Goal: Task Accomplishment & Management: Manage account settings

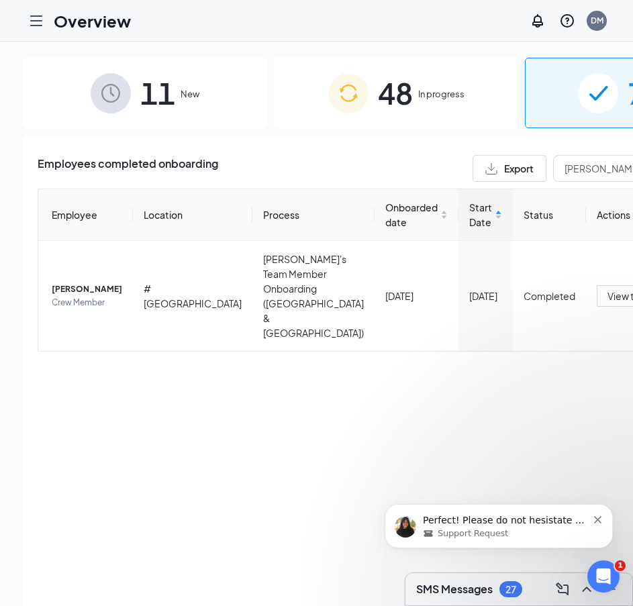
click at [597, 518] on icon "Dismiss notification" at bounding box center [597, 519] width 7 height 7
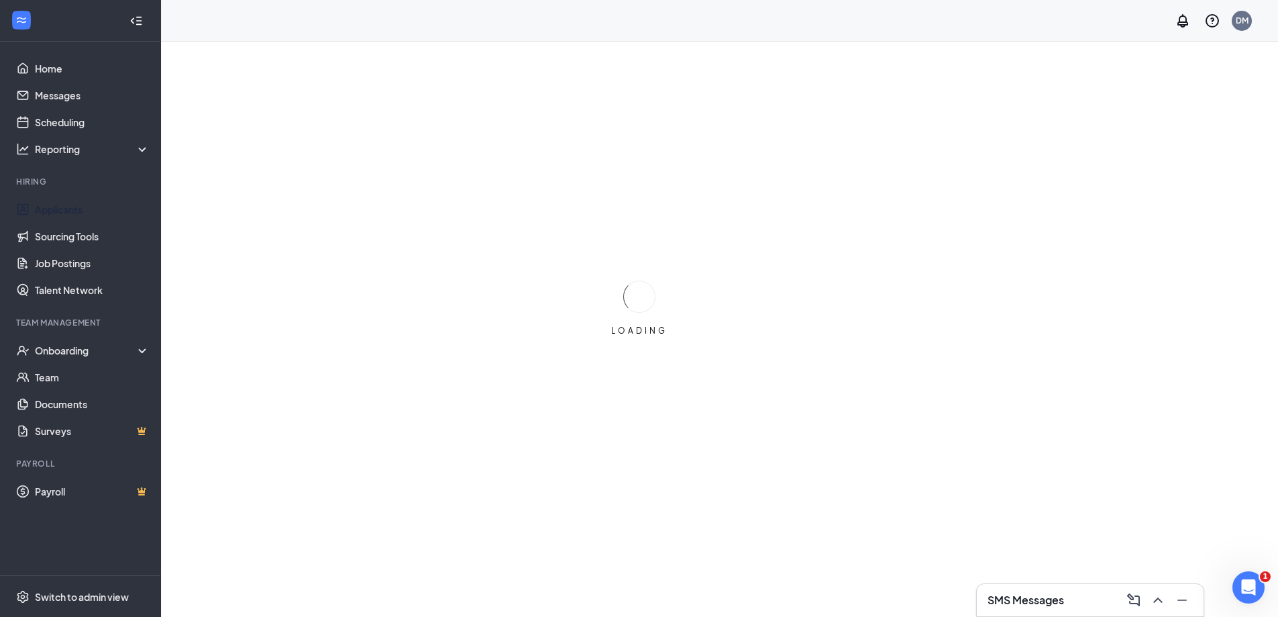
click at [74, 204] on link "Applicants" at bounding box center [92, 209] width 115 height 27
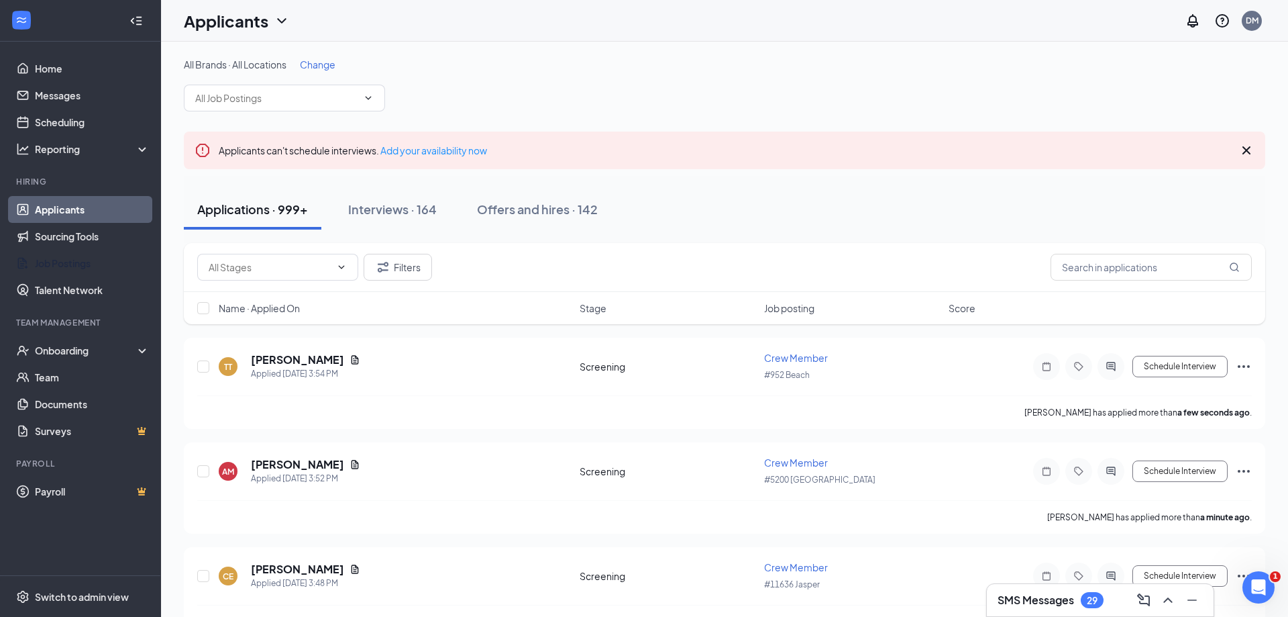
click at [79, 259] on link "Job Postings" at bounding box center [92, 263] width 115 height 27
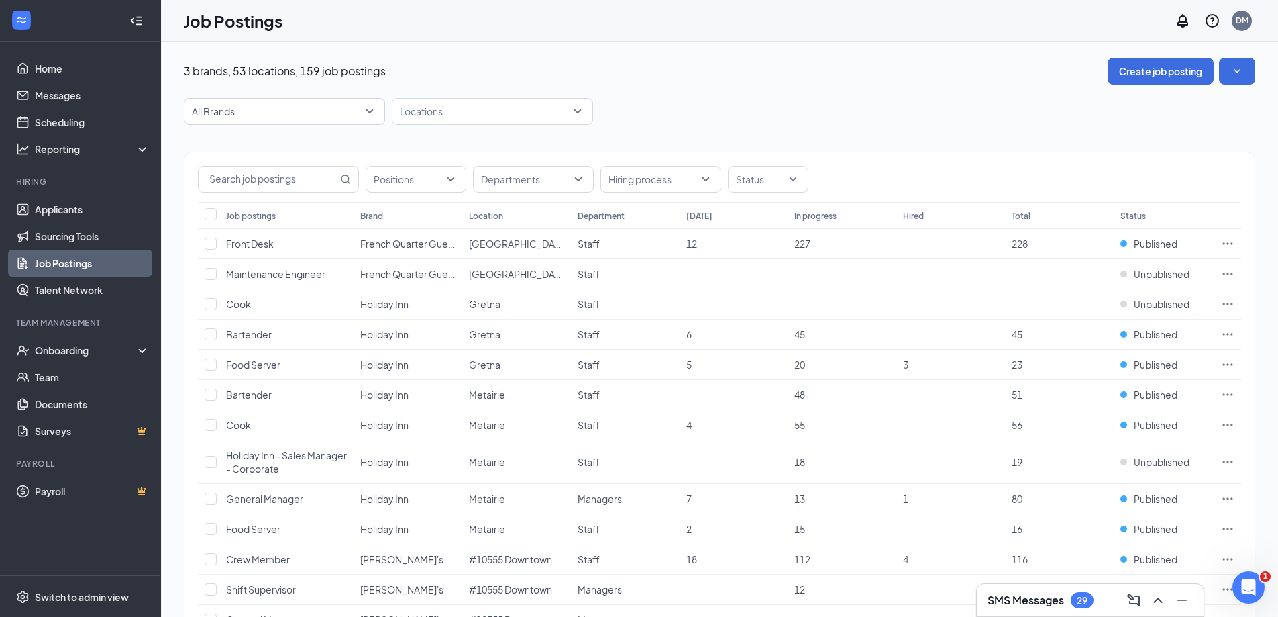
click at [424, 108] on div at bounding box center [485, 111] width 181 height 21
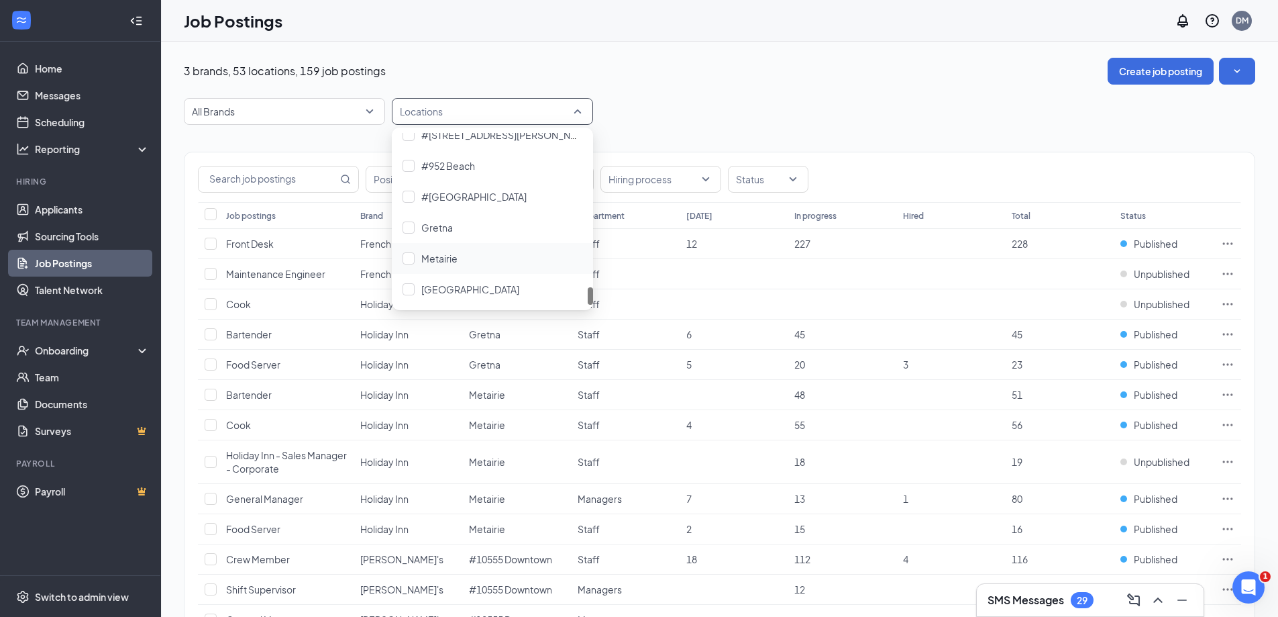
click at [453, 265] on div "Metairie" at bounding box center [492, 258] width 201 height 31
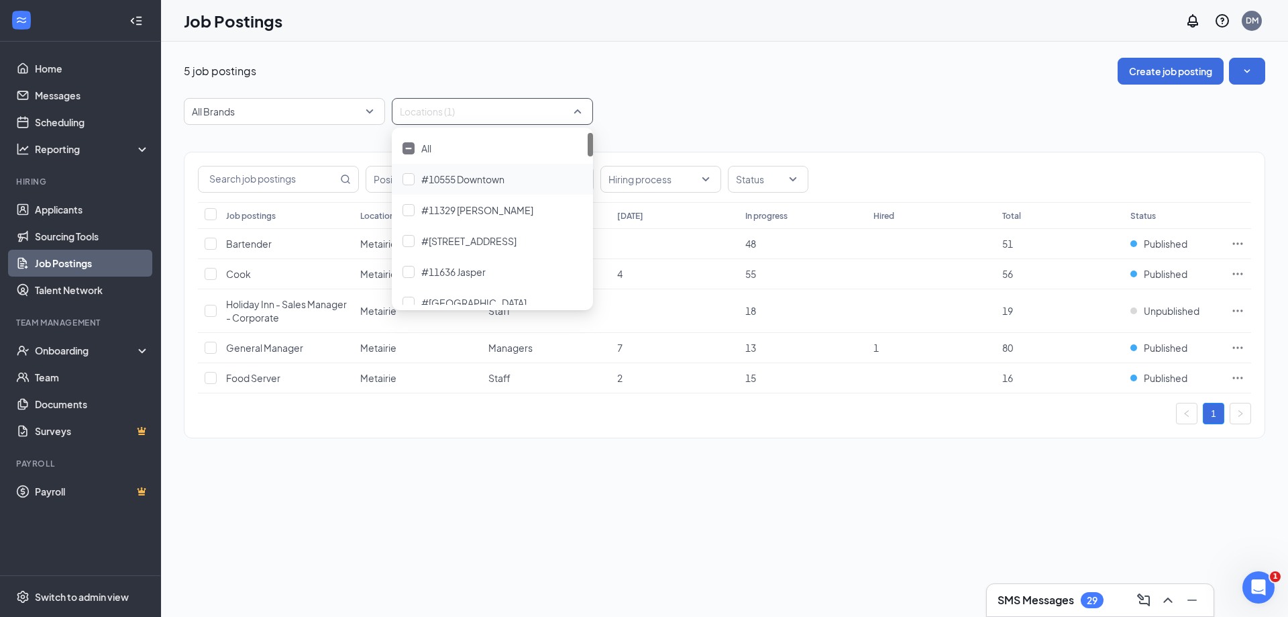
click at [743, 60] on div "5 job postings Create job posting" at bounding box center [724, 71] width 1081 height 27
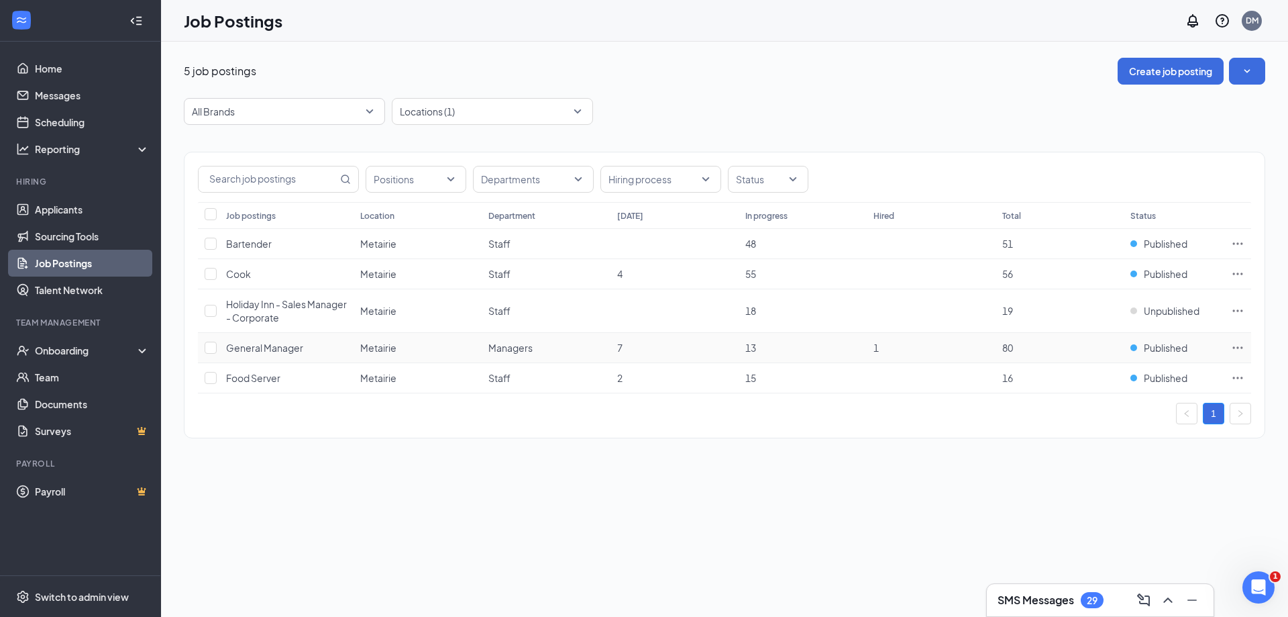
click at [288, 348] on span "General Manager" at bounding box center [264, 347] width 77 height 12
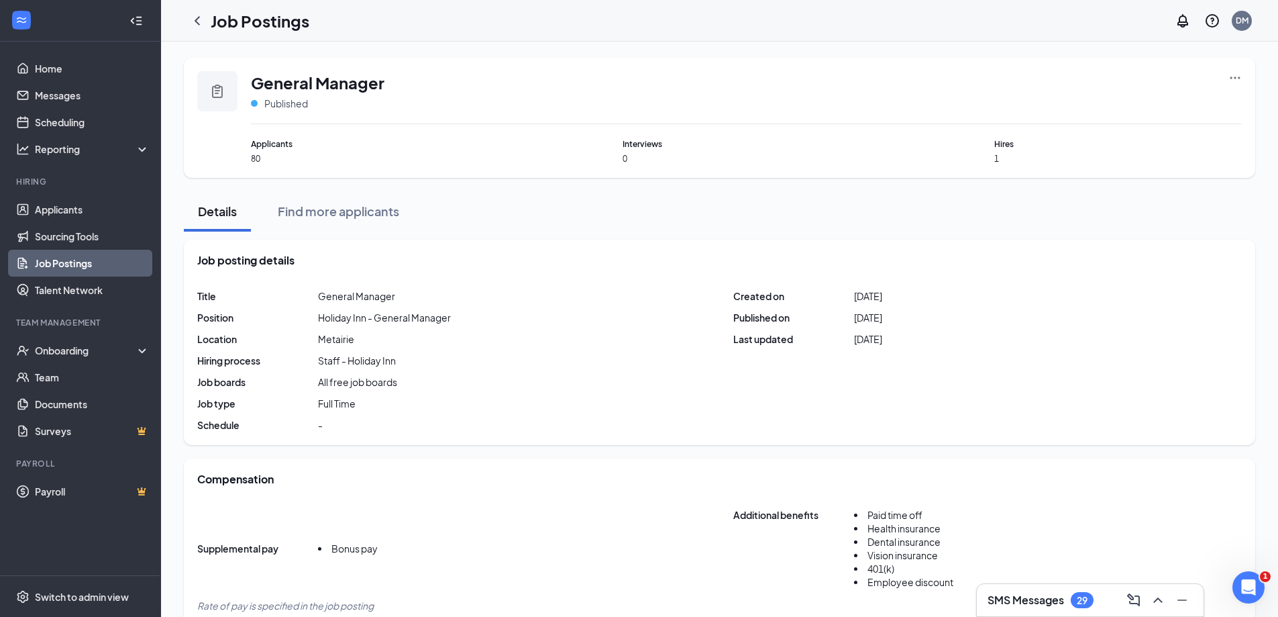
click at [271, 164] on span "80" at bounding box center [375, 158] width 248 height 11
click at [262, 152] on div "Applicants 80" at bounding box center [375, 151] width 248 height 27
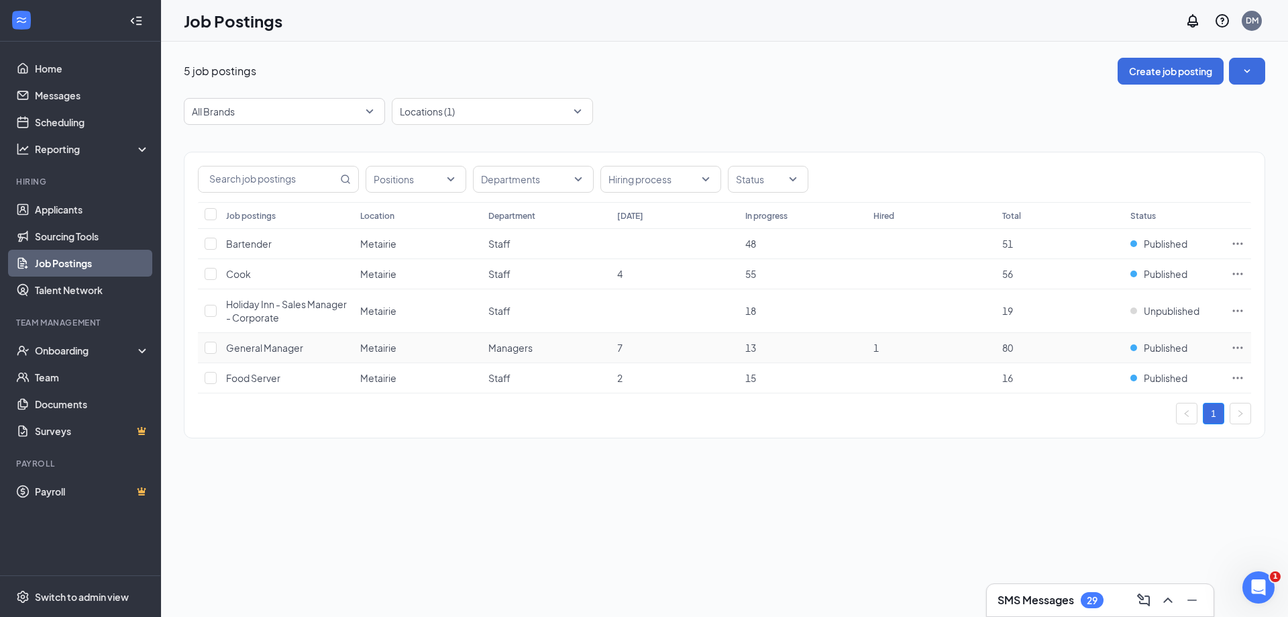
click at [1007, 348] on span "80" at bounding box center [1007, 347] width 11 height 12
click at [61, 211] on link "Applicants" at bounding box center [92, 209] width 115 height 27
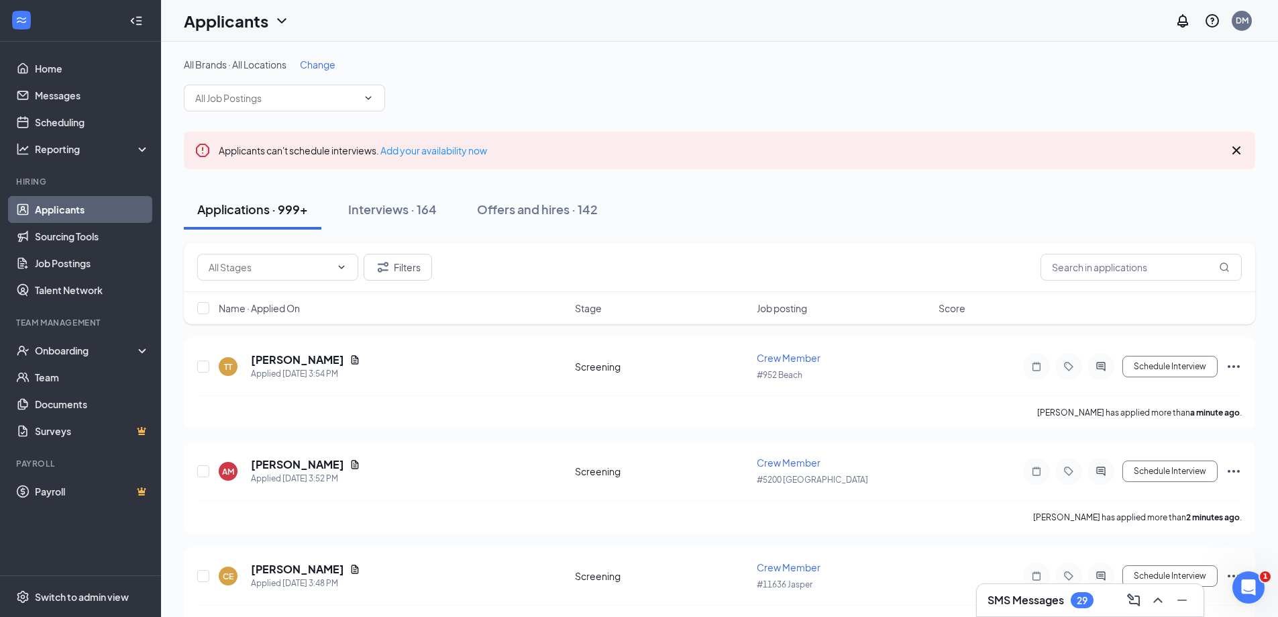
click at [327, 66] on span "Change" at bounding box center [318, 64] width 36 height 12
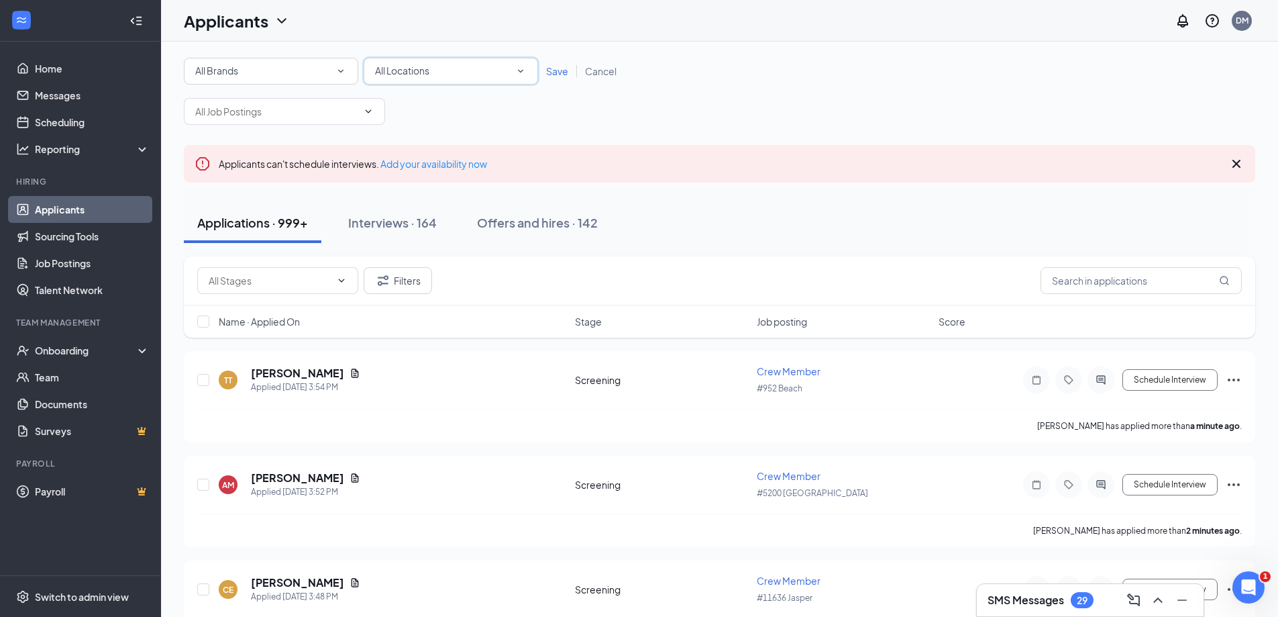
click at [472, 74] on div "All Locations" at bounding box center [451, 71] width 152 height 16
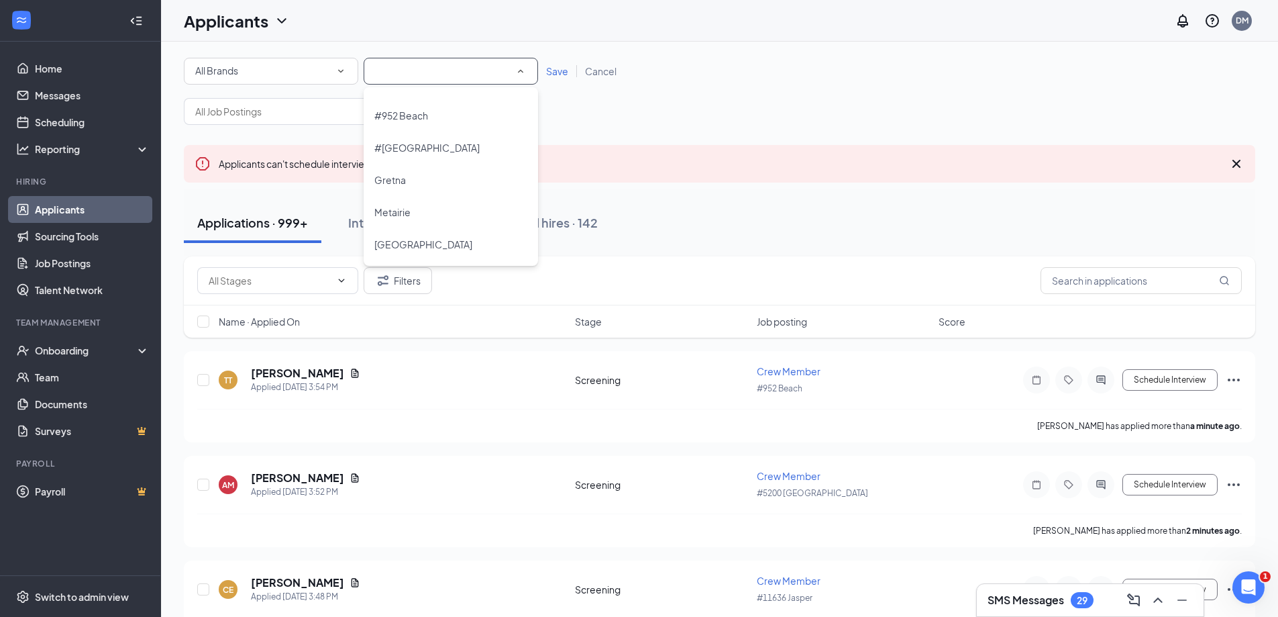
click at [392, 217] on span "Metairie" at bounding box center [392, 212] width 36 height 12
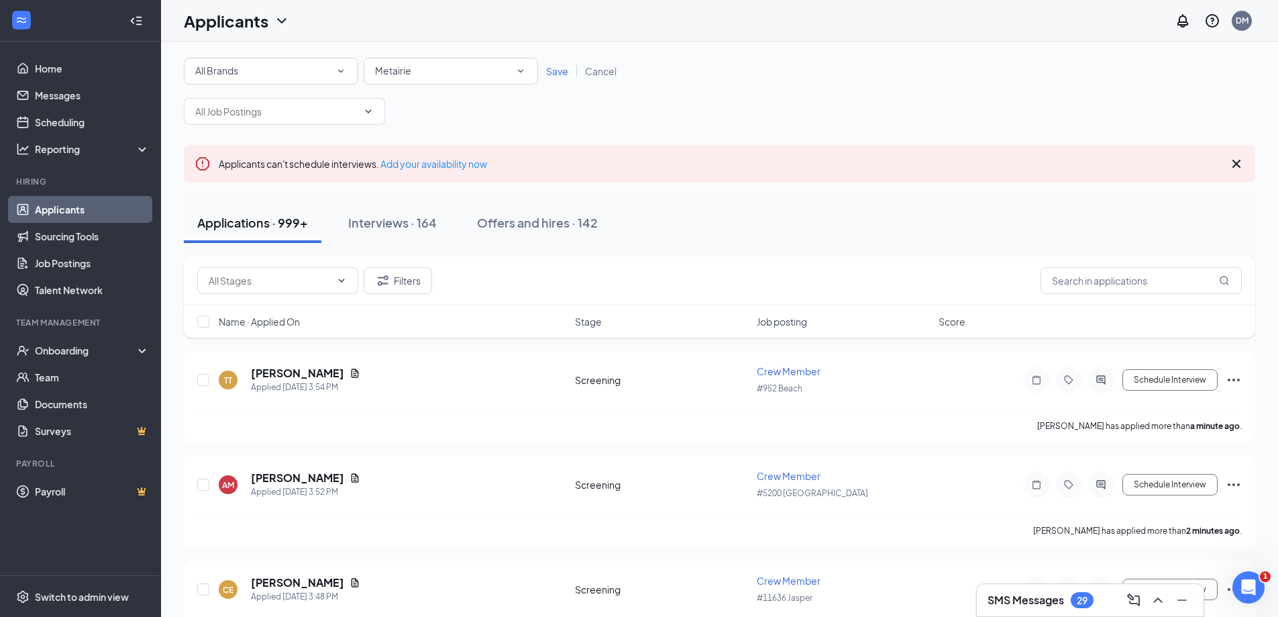
click at [555, 74] on span "Save" at bounding box center [557, 71] width 22 height 12
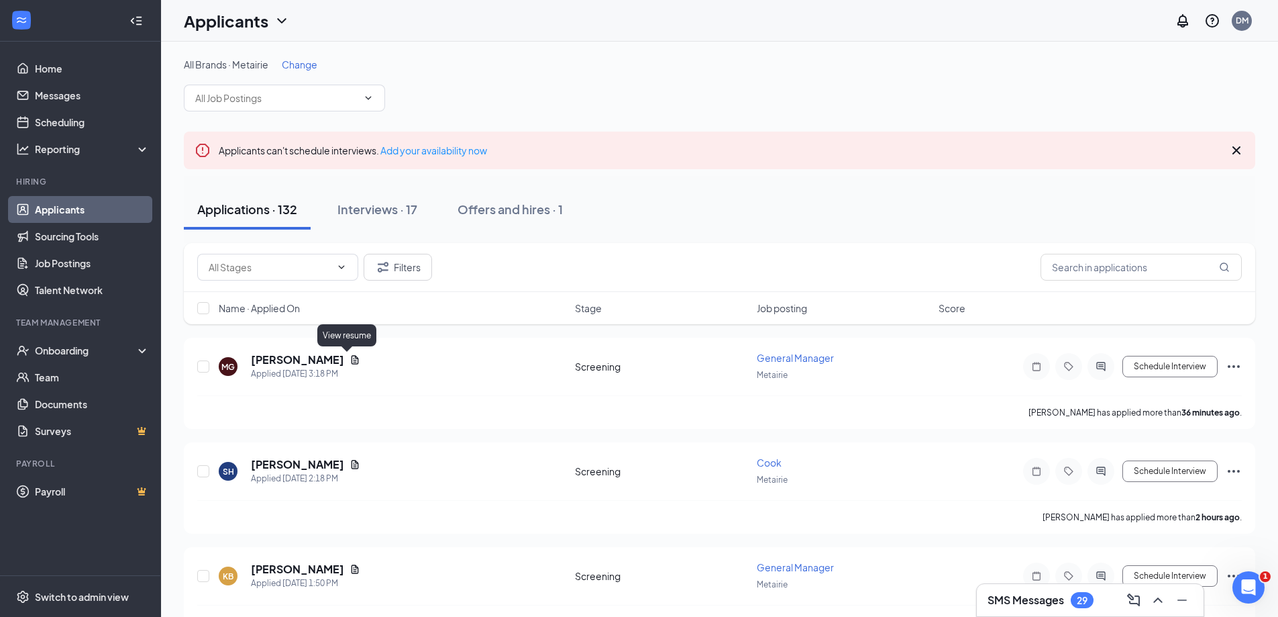
click at [350, 360] on icon "Document" at bounding box center [355, 359] width 11 height 11
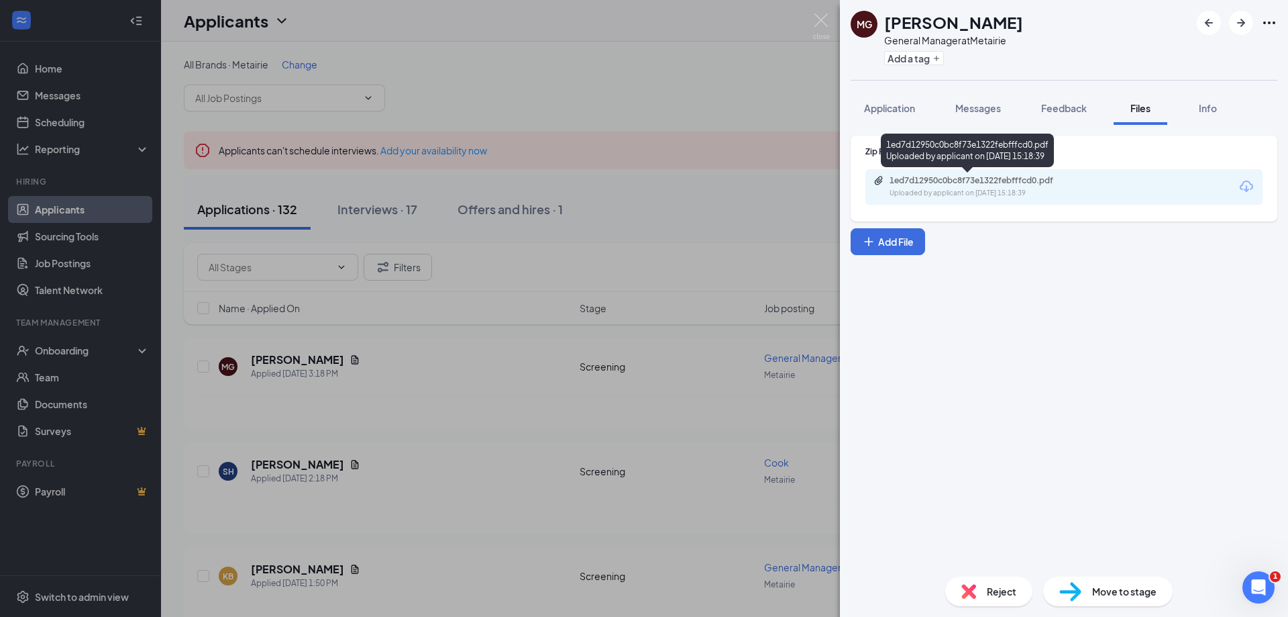
click at [983, 185] on div "1ed7d12950c0bc8f73e1322febfffcd0.pdf" at bounding box center [984, 180] width 188 height 11
